Goal: Book appointment/travel/reservation

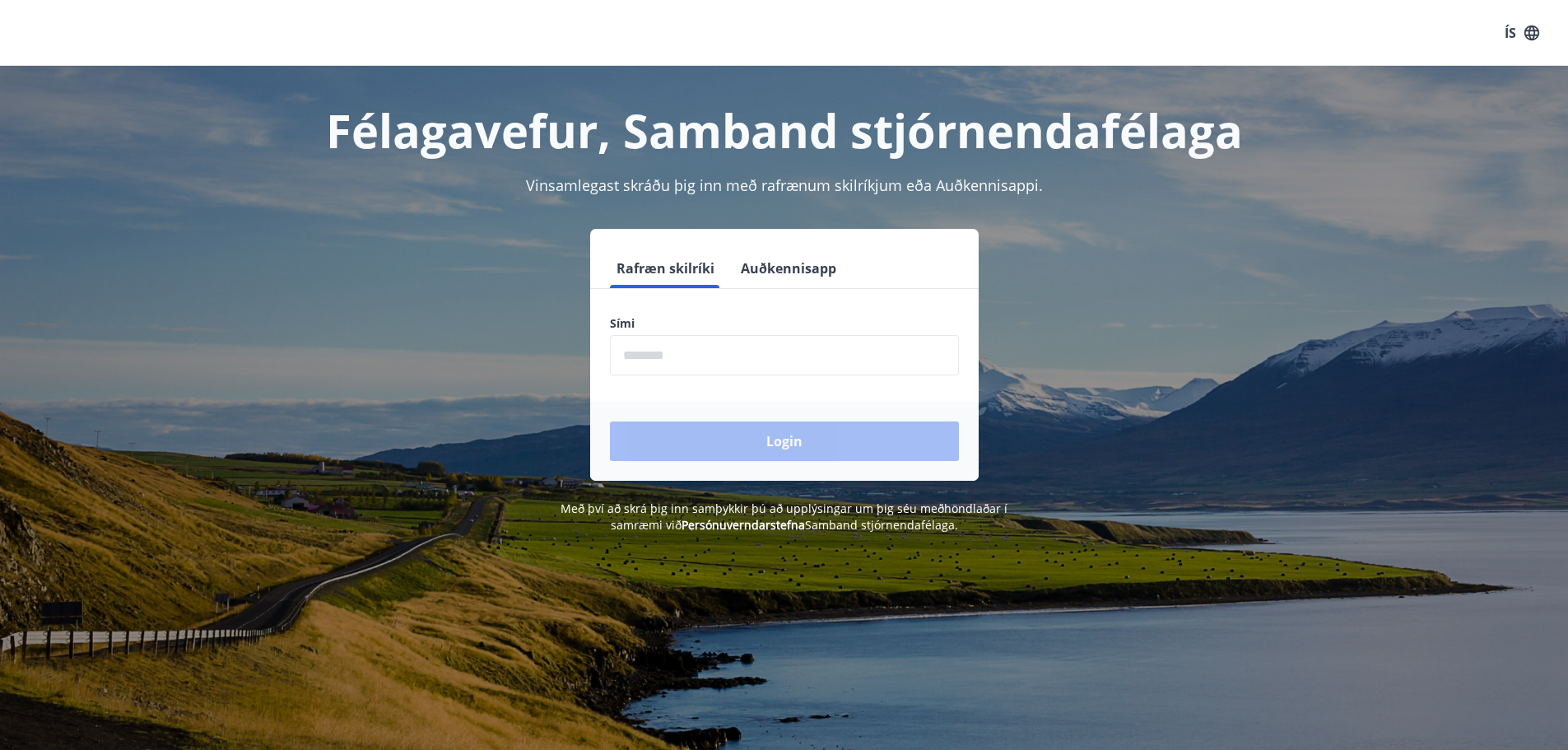
click at [713, 356] on input "phone" at bounding box center [784, 356] width 349 height 40
type input "********"
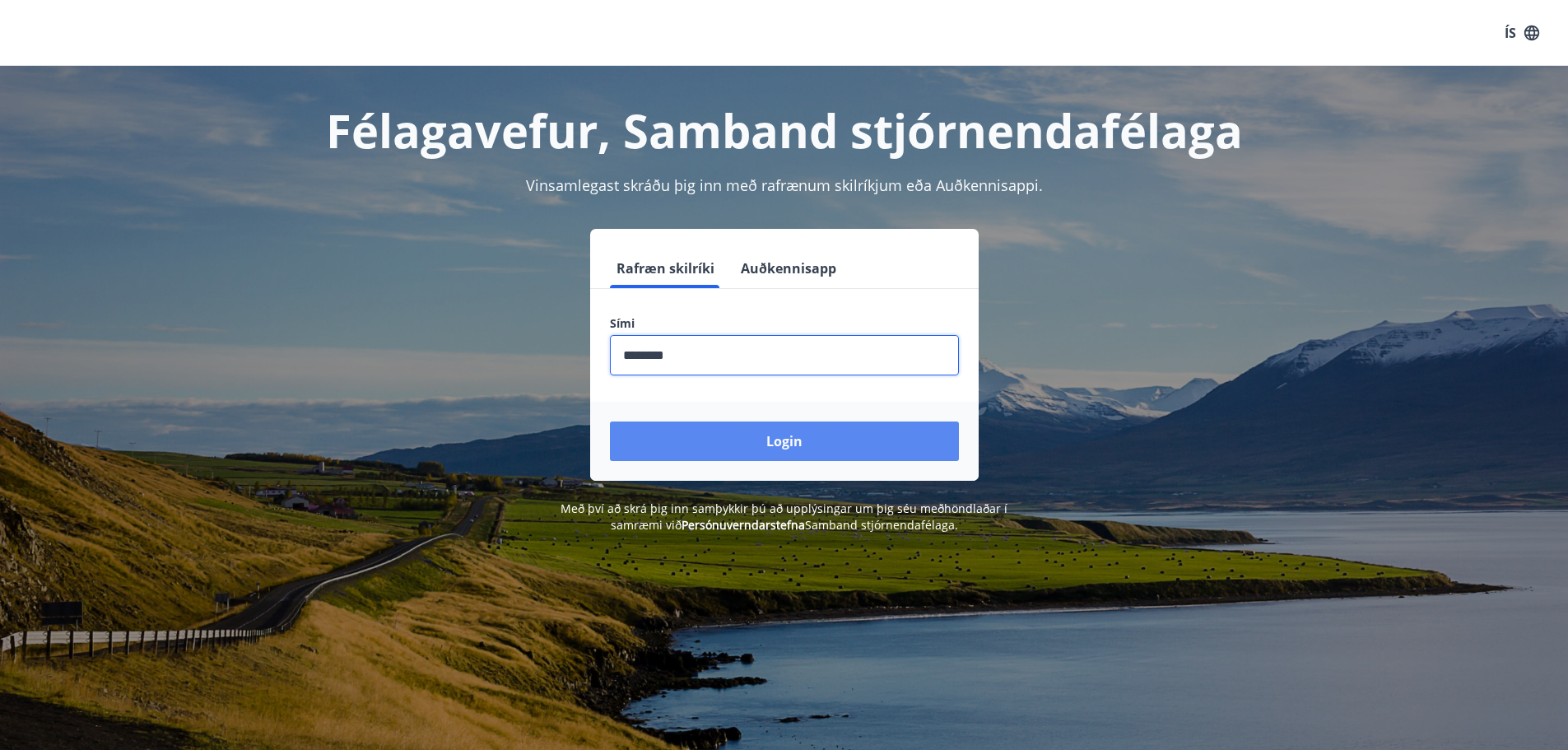
click at [725, 435] on button "Login" at bounding box center [784, 441] width 349 height 40
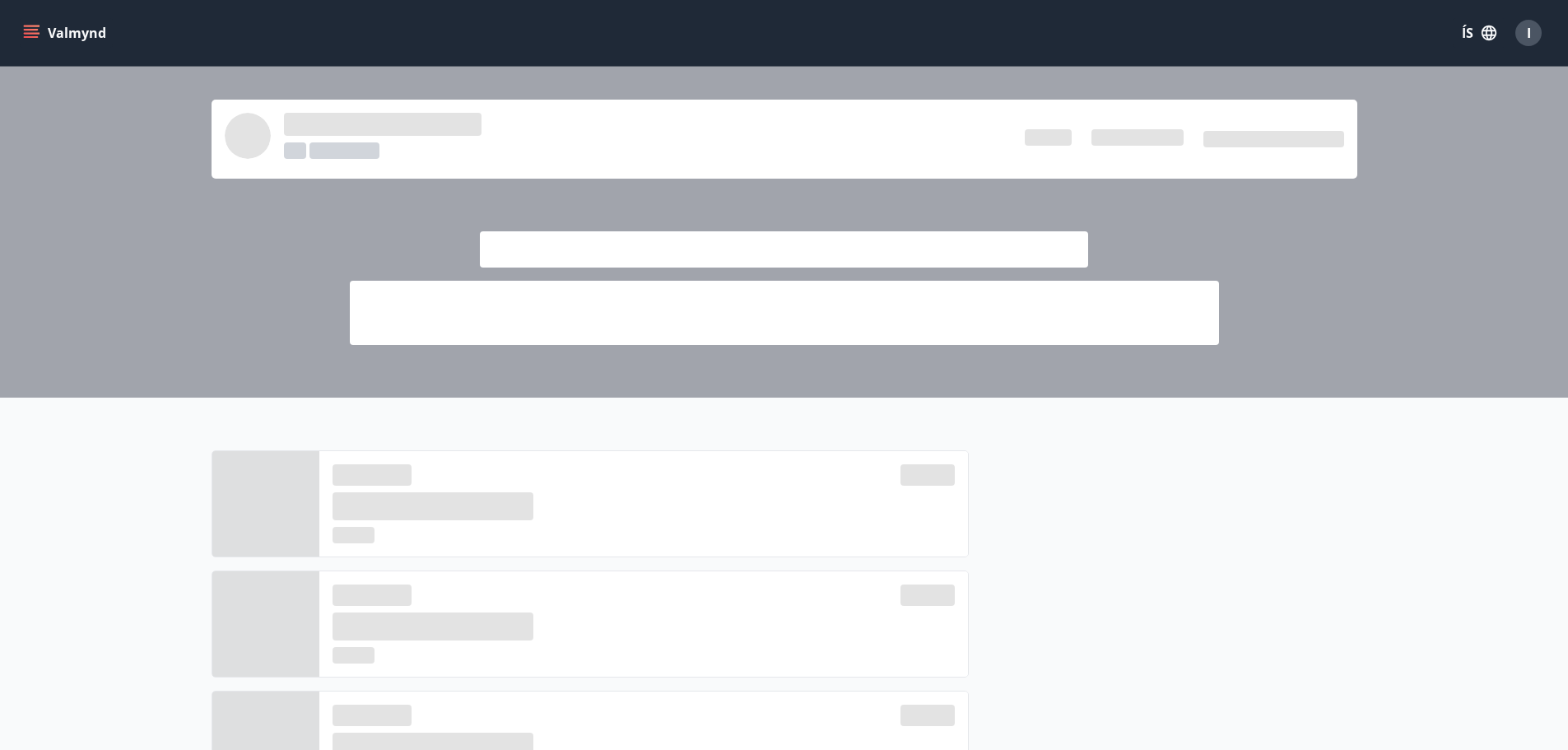
click at [36, 33] on icon "menu" at bounding box center [32, 33] width 18 height 2
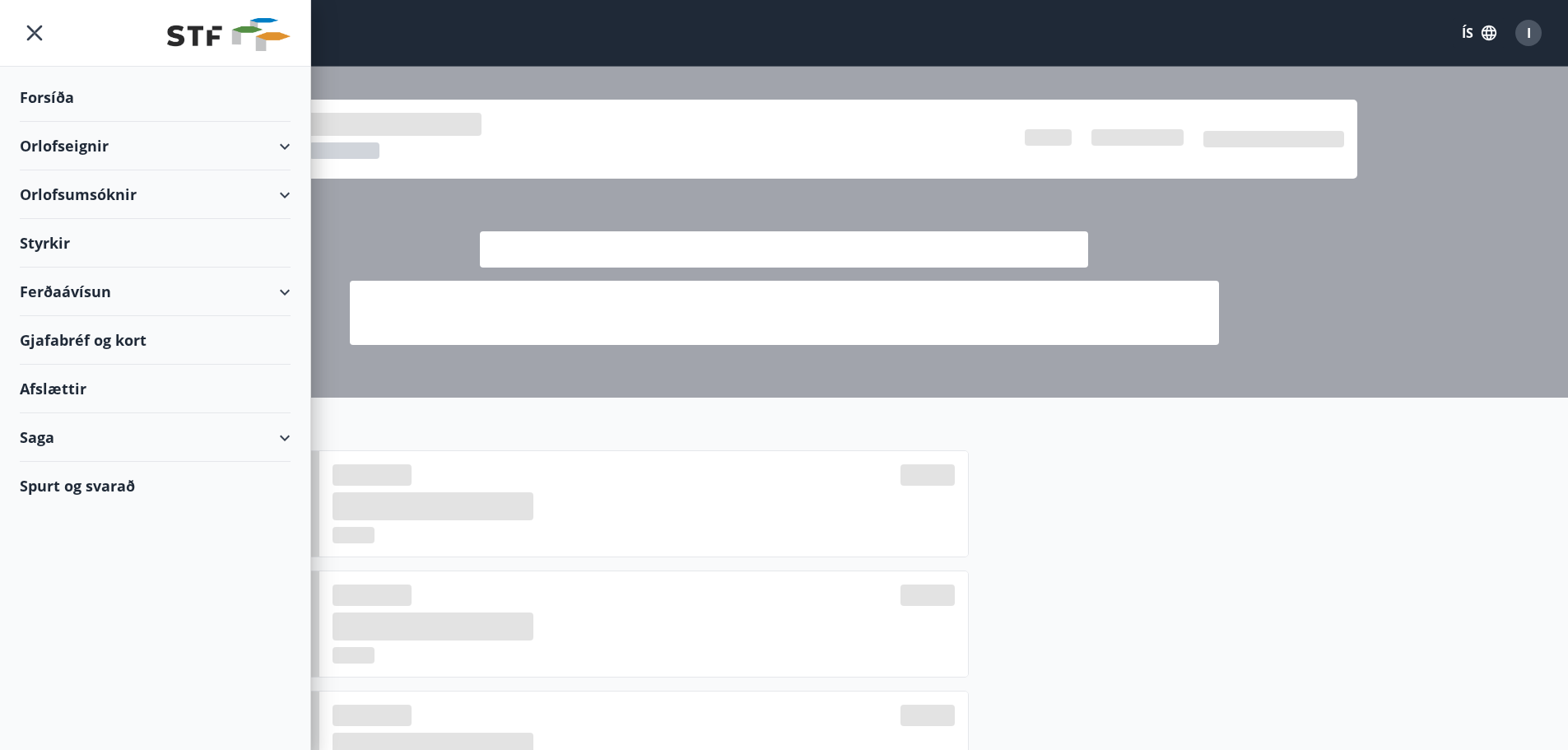
click at [254, 138] on div "Orlofseignir" at bounding box center [154, 147] width 270 height 49
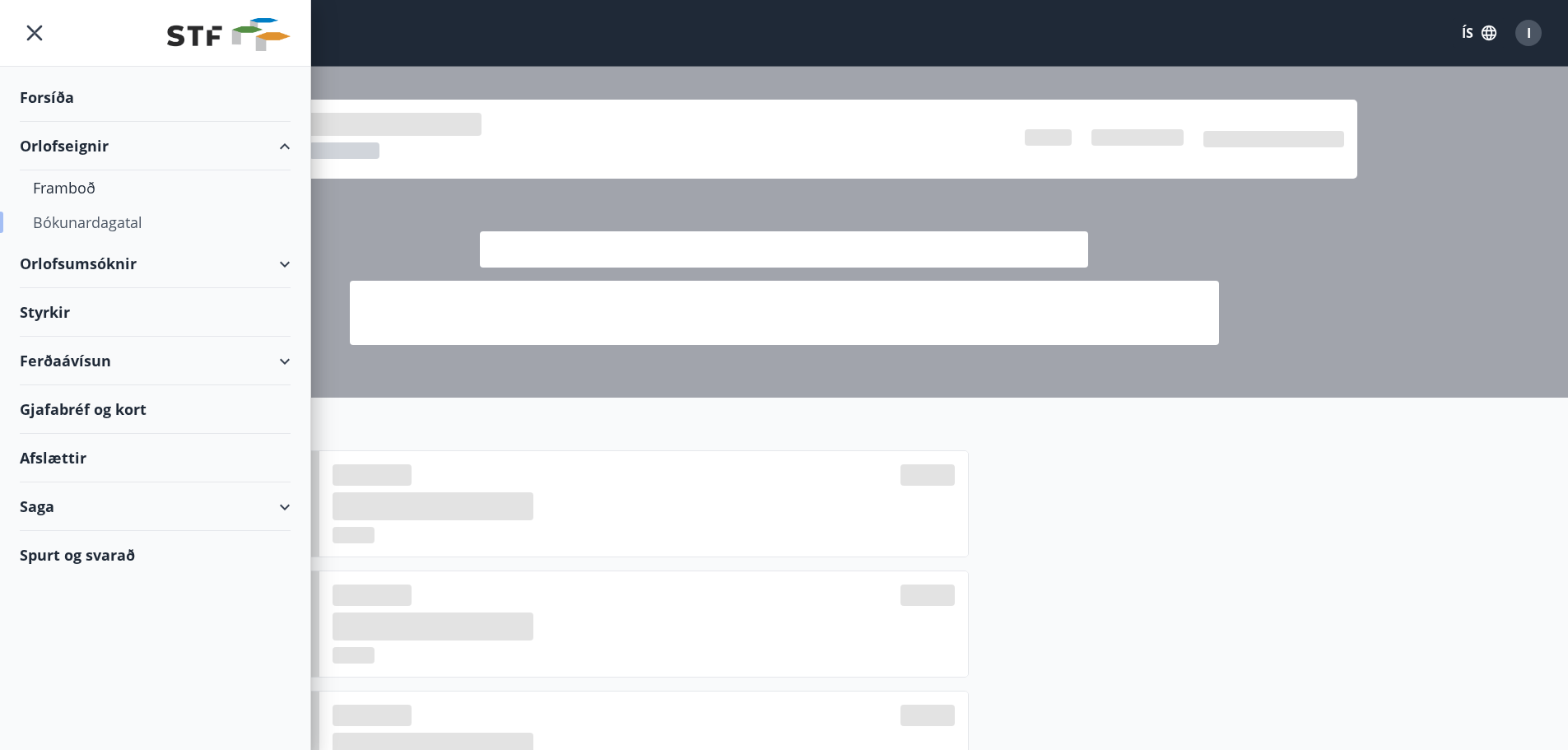
click at [132, 217] on div "Bókunardagatal" at bounding box center [155, 222] width 244 height 35
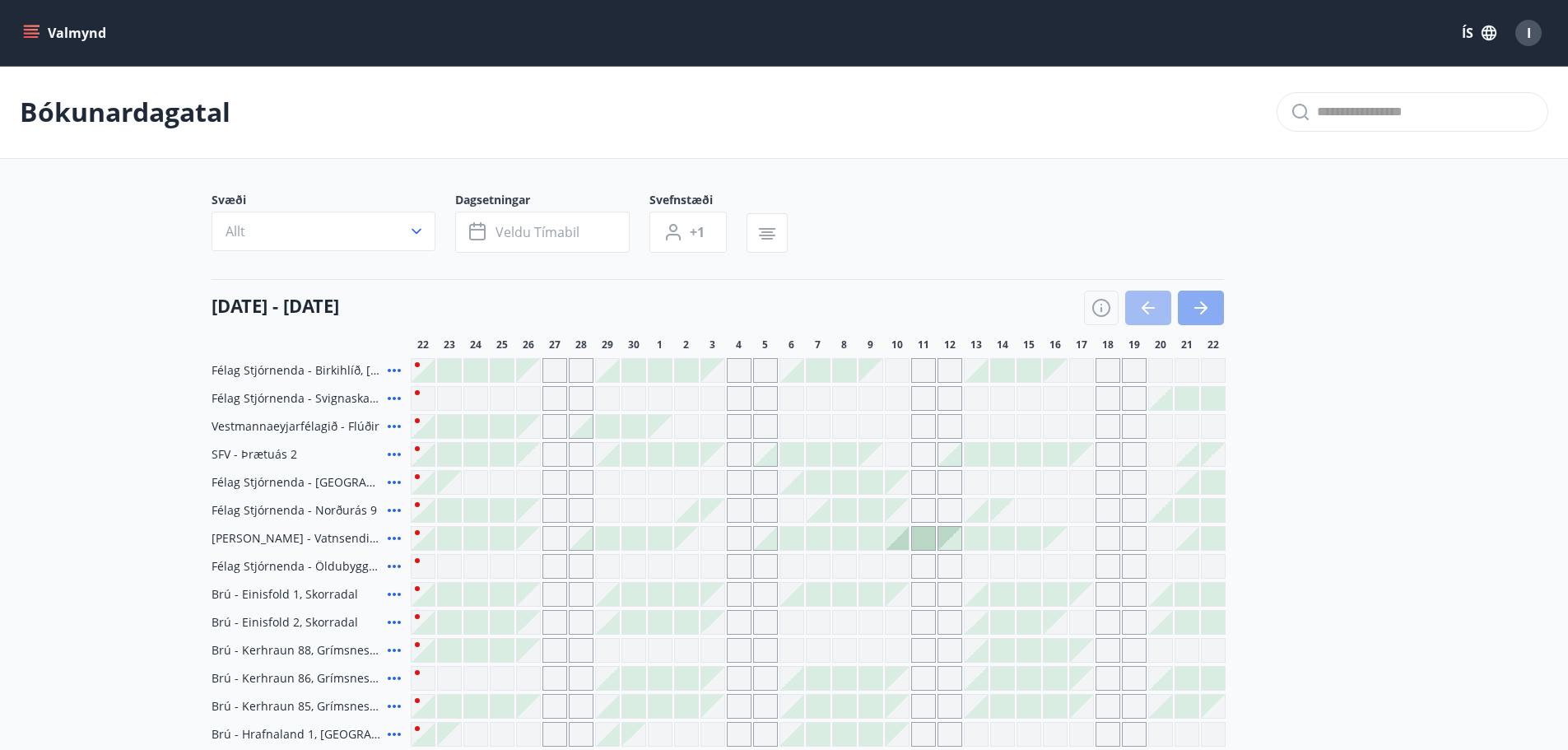
click at [1206, 297] on button "button" at bounding box center [1201, 308] width 46 height 35
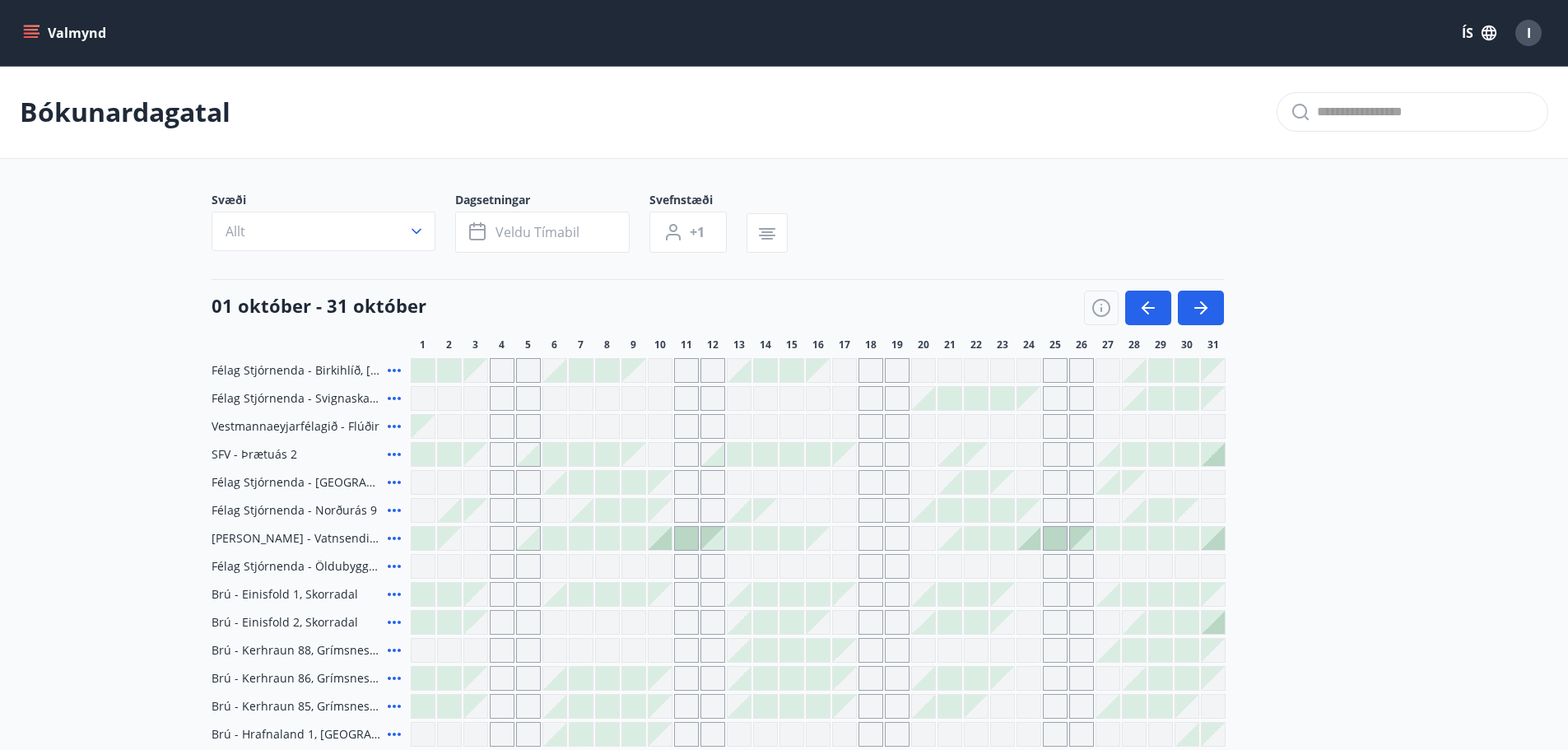
click at [1027, 515] on div "Gráir dagar eru ekki bókanlegir" at bounding box center [1028, 510] width 23 height 23
click at [1022, 528] on div at bounding box center [1028, 538] width 23 height 23
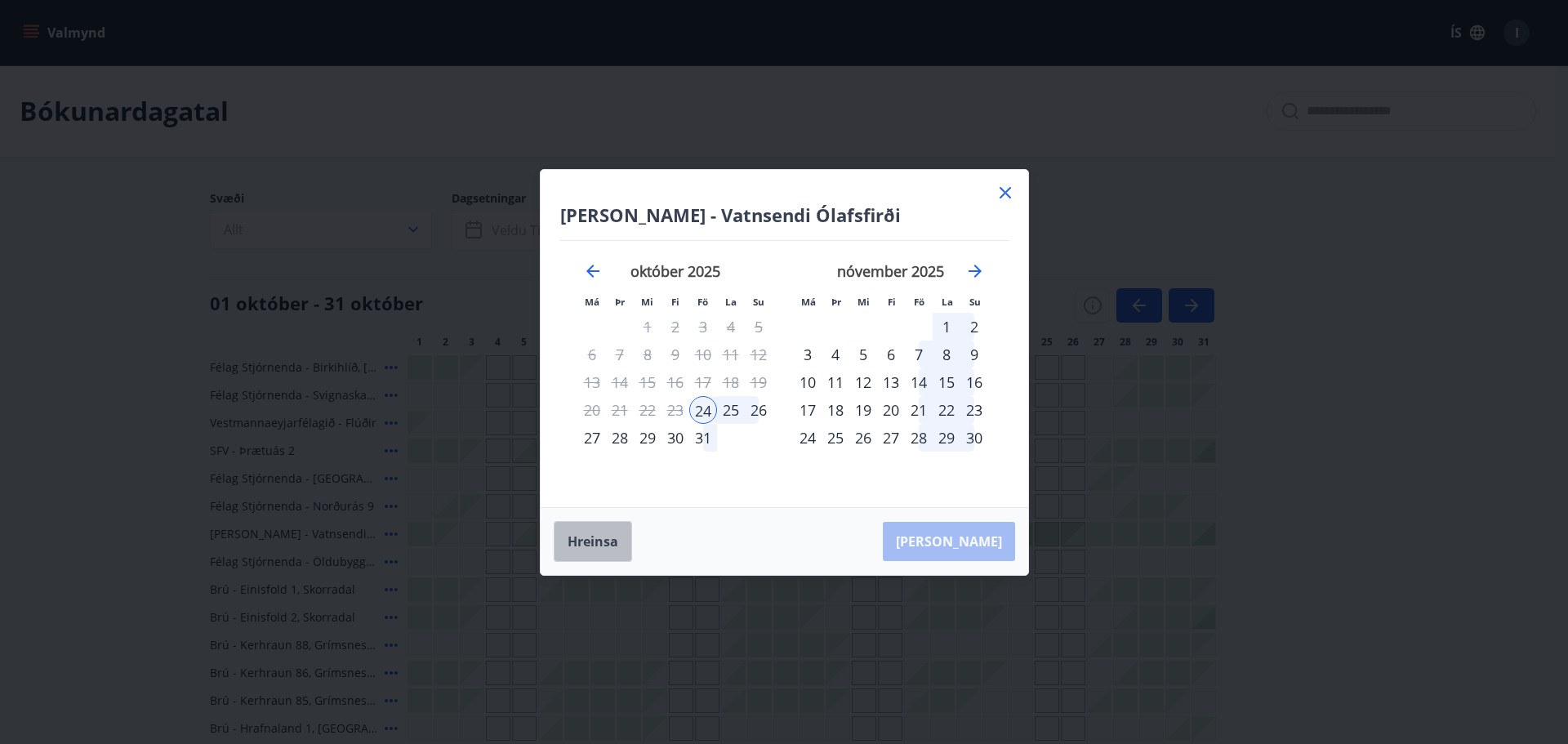
click at [588, 549] on button "Hreinsa" at bounding box center [593, 541] width 79 height 41
click at [1003, 200] on icon at bounding box center [1005, 192] width 19 height 19
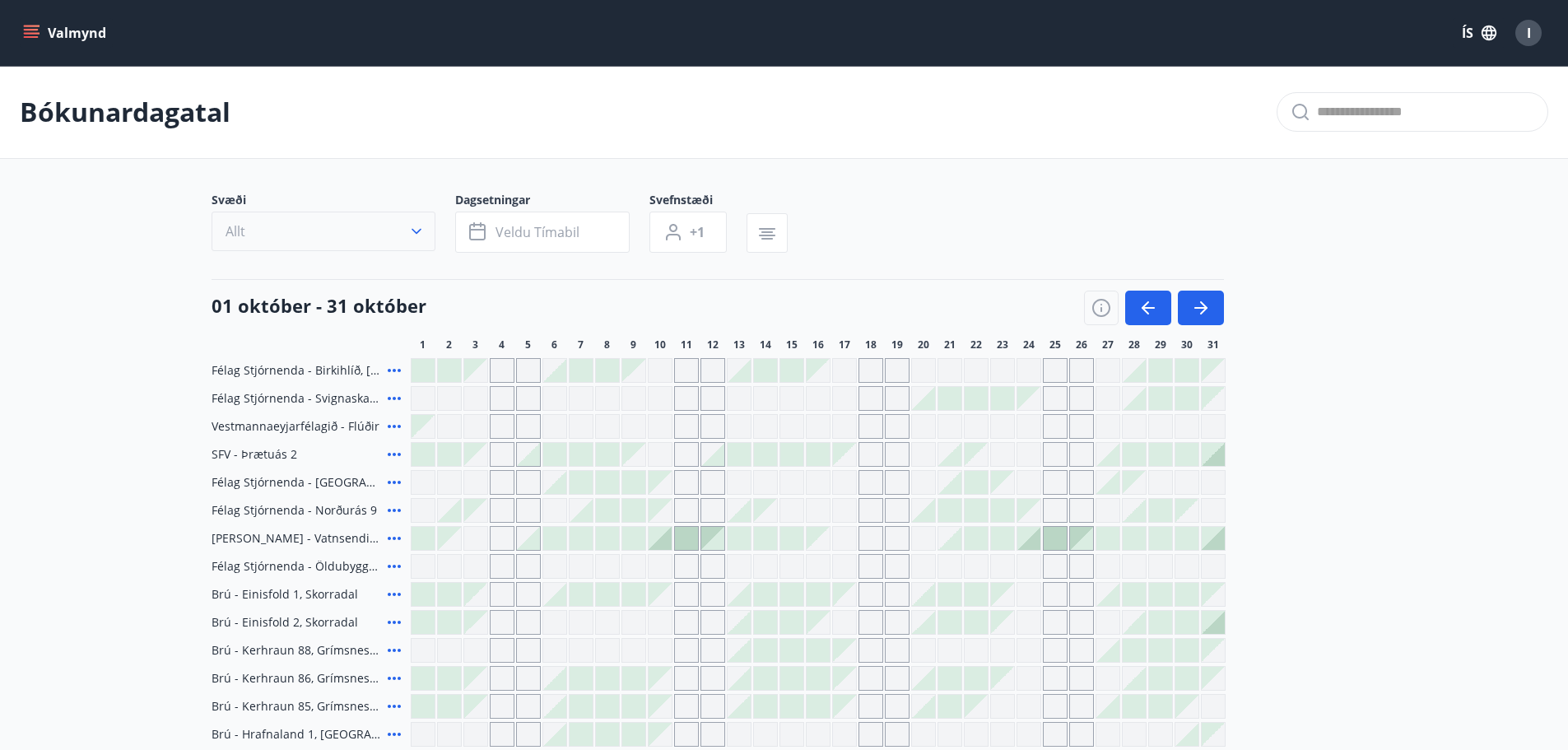
click at [417, 232] on icon "button" at bounding box center [416, 232] width 10 height 6
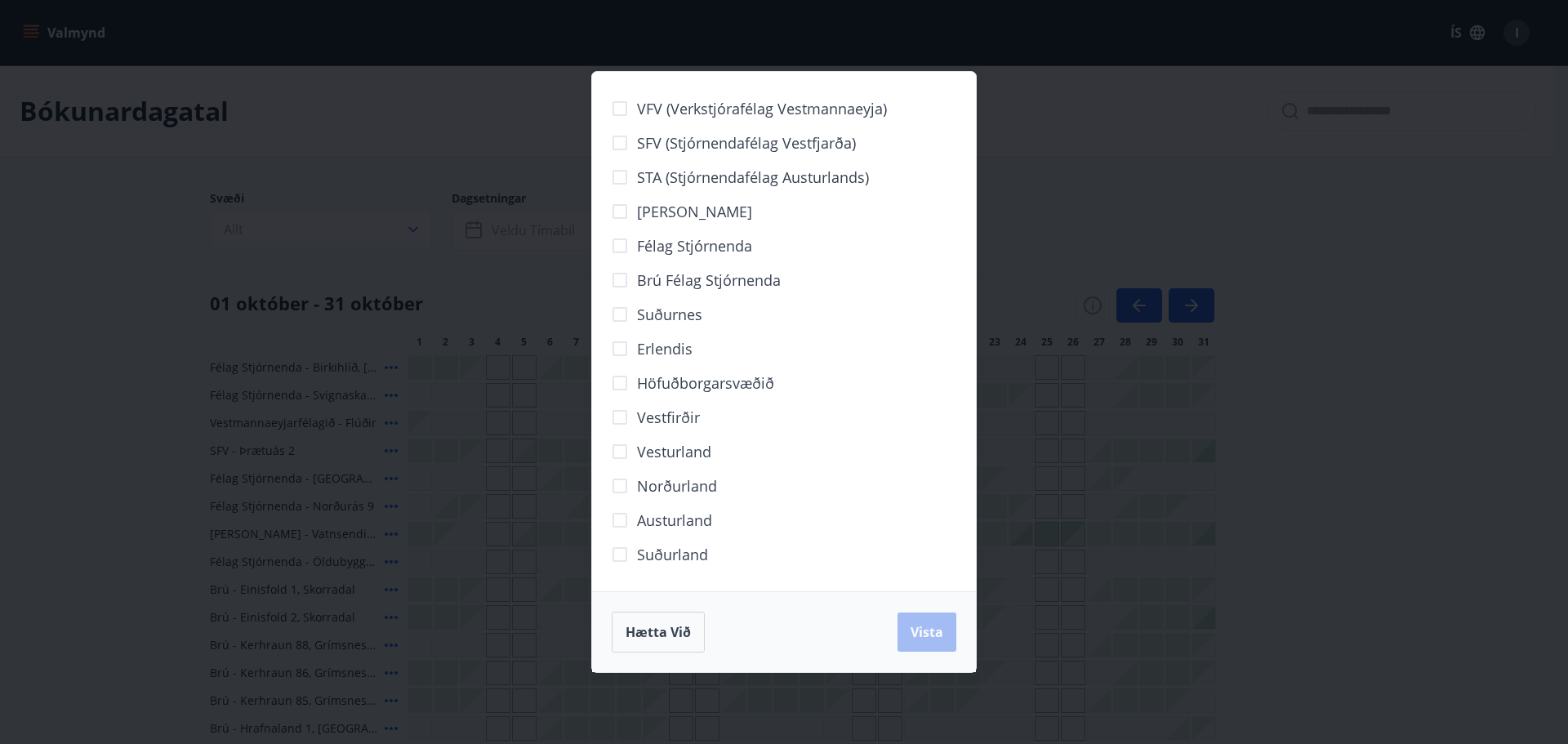
click at [1335, 406] on div "VFV (Verkstjórafélag Vestmannaeyja) SFV (Stjórnendafélag Vestfjarða) STA (Stjór…" at bounding box center [784, 372] width 1568 height 744
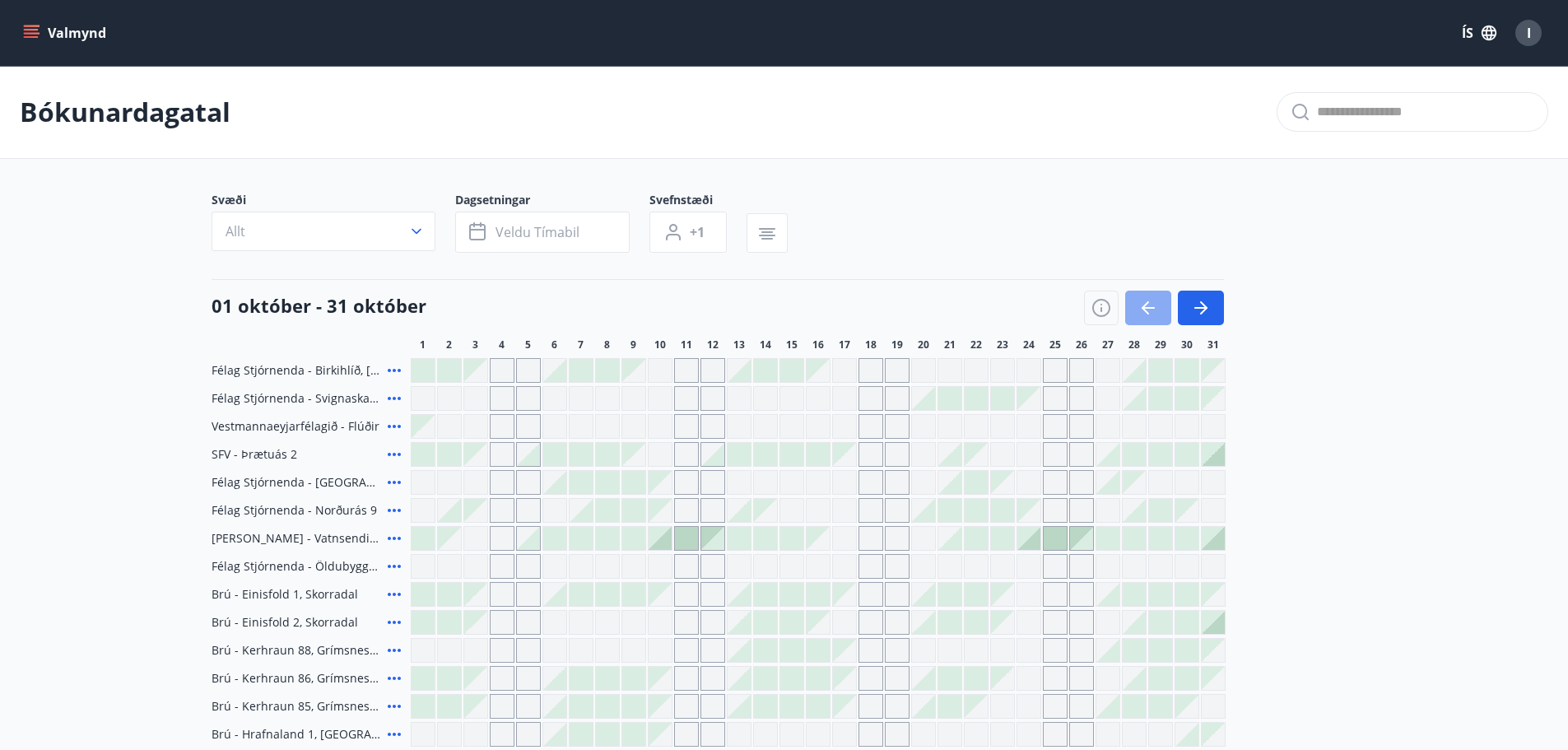
click at [1152, 304] on icon "button" at bounding box center [1148, 308] width 19 height 19
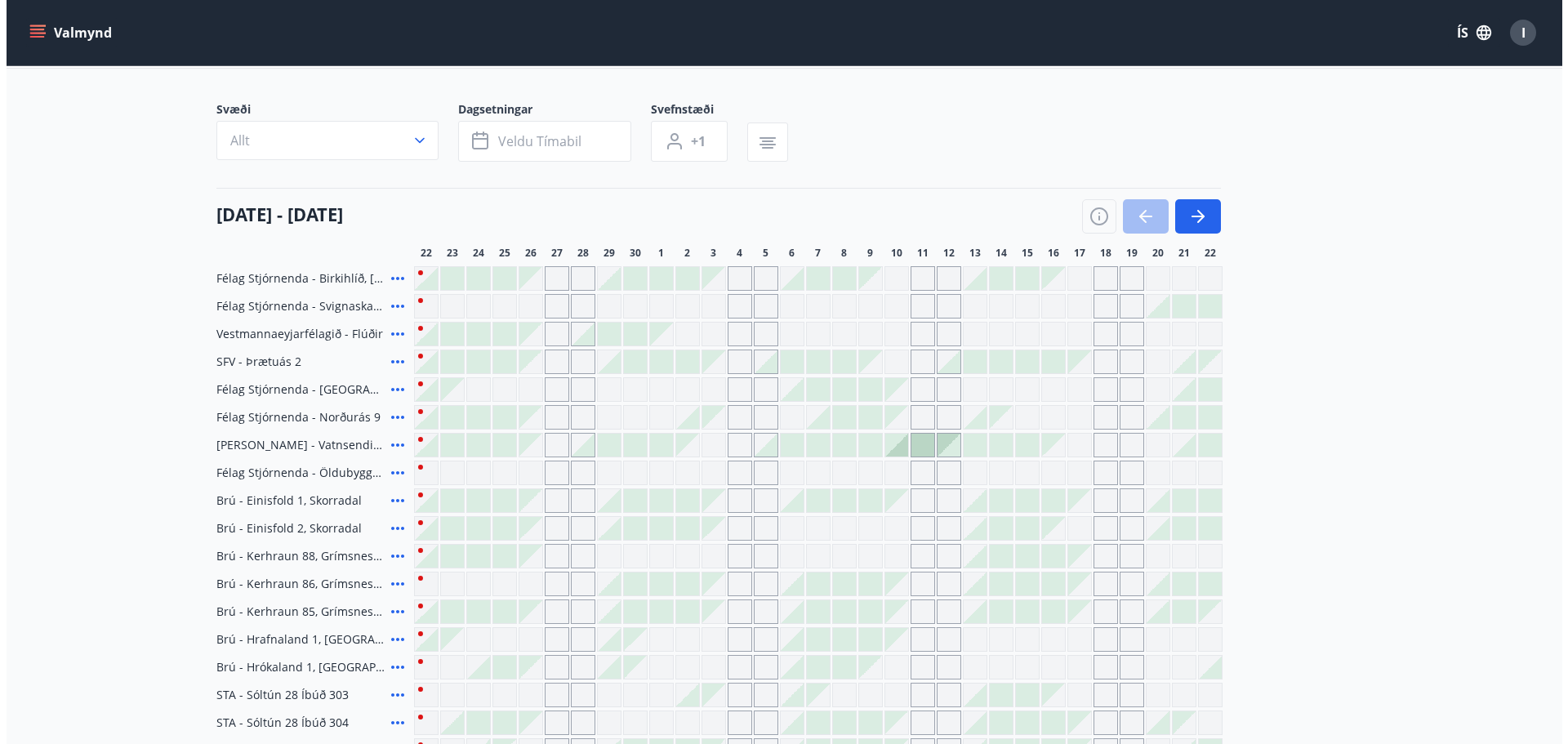
scroll to position [82, 0]
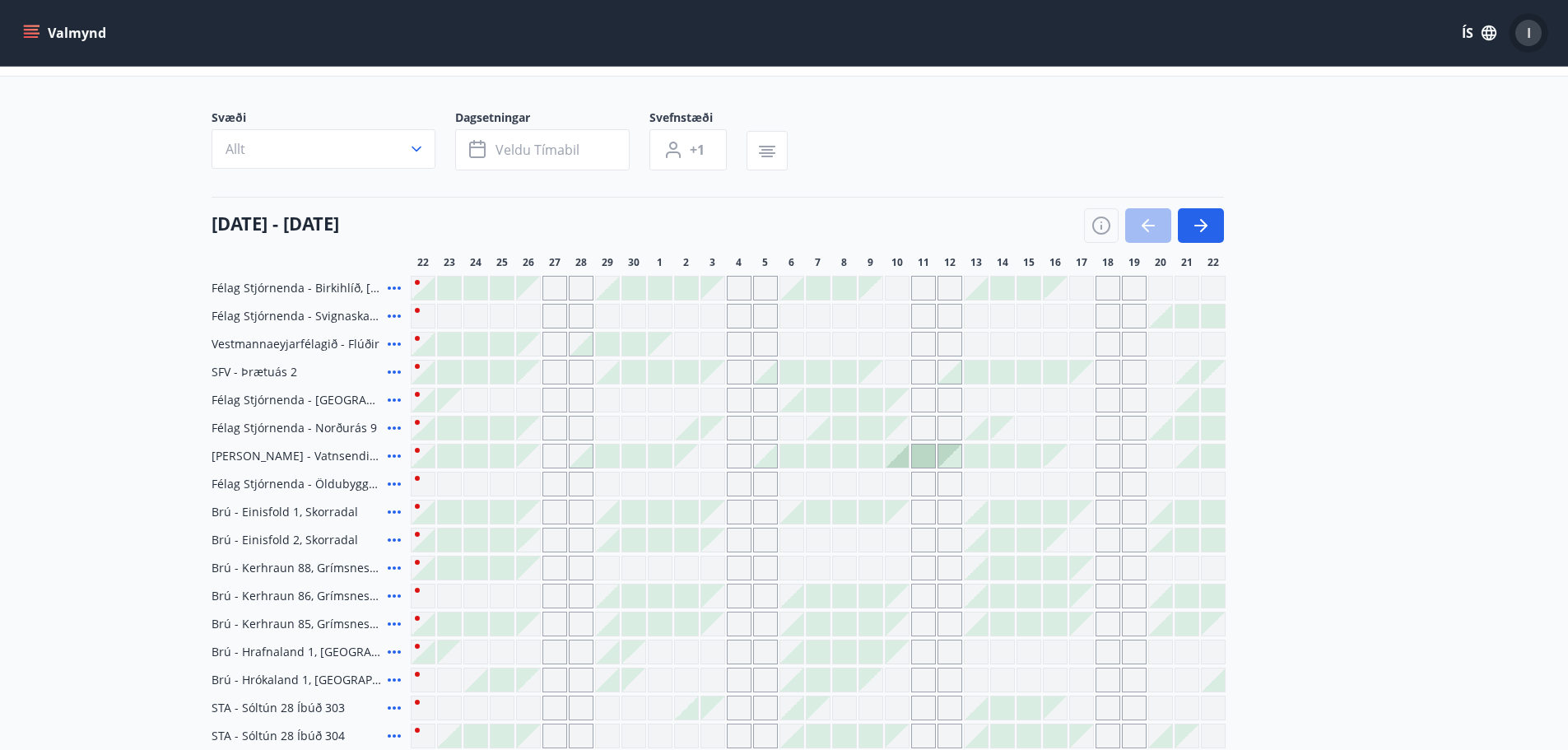
click at [1523, 19] on button "I" at bounding box center [1528, 33] width 40 height 40
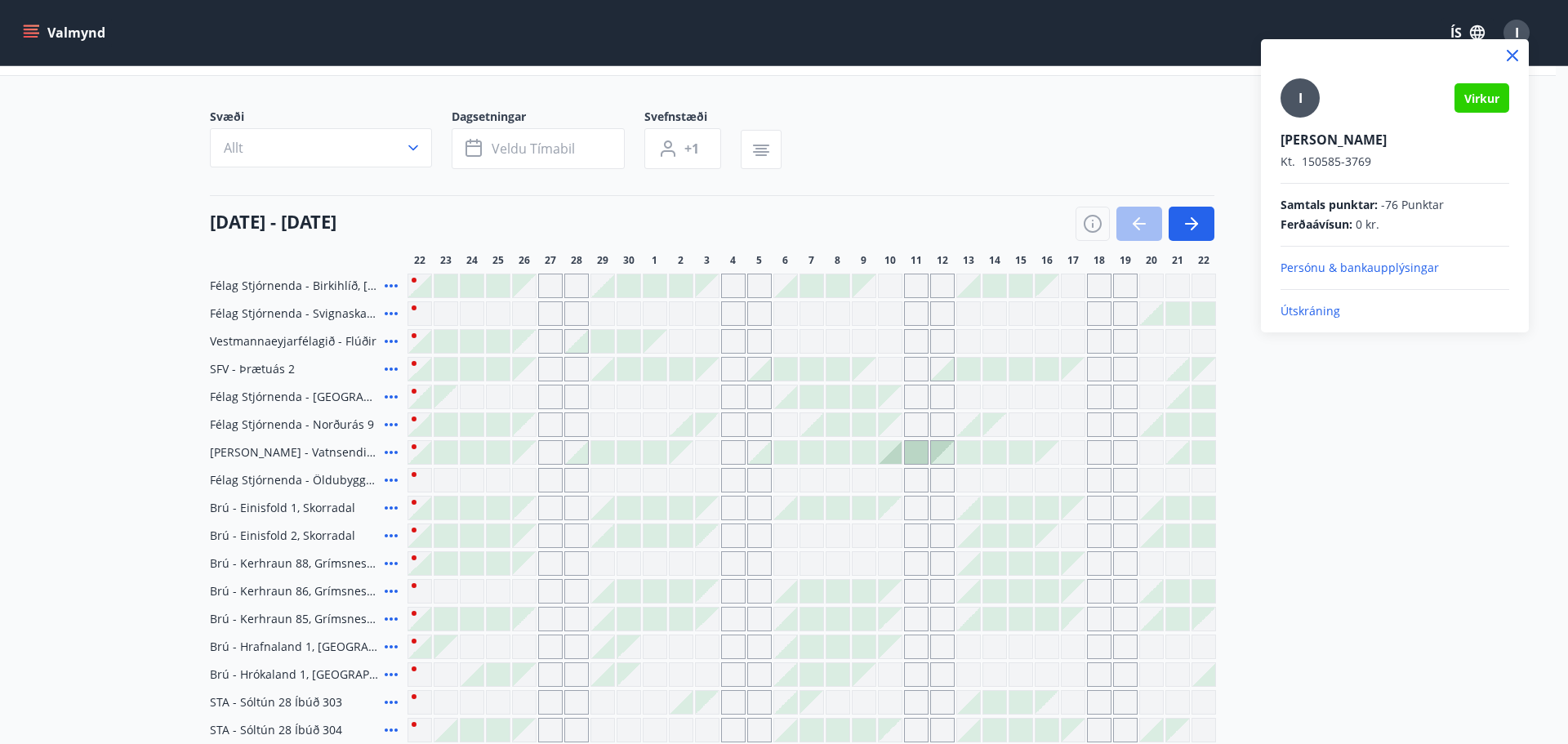
click at [1321, 305] on p "Útskráning" at bounding box center [1395, 311] width 228 height 17
